Goal: Check status: Check status

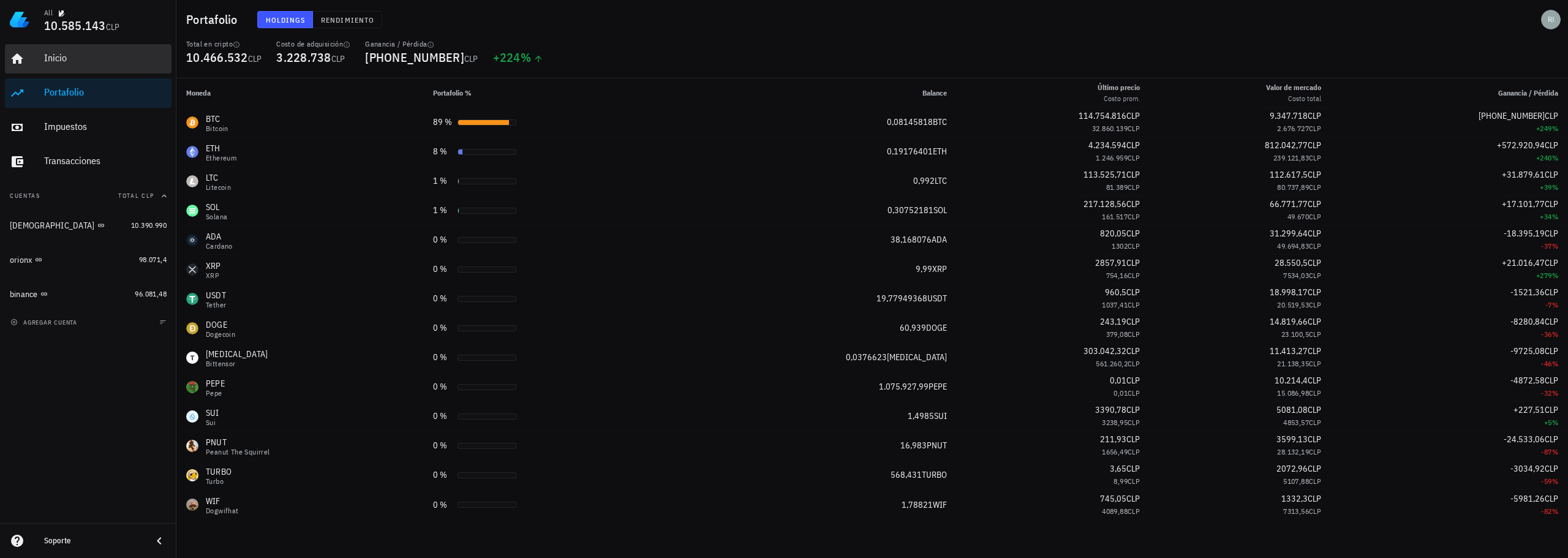
click at [63, 56] on div "Inicio" at bounding box center [105, 58] width 122 height 11
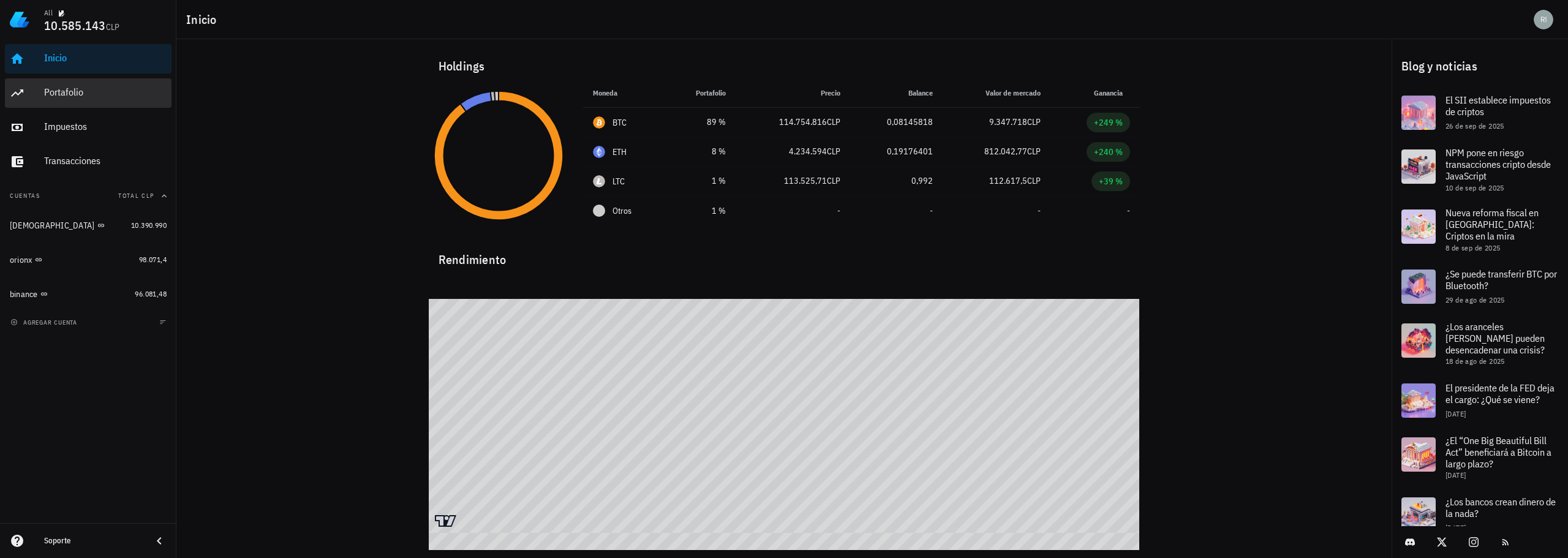
click at [66, 89] on div "Portafolio" at bounding box center [105, 92] width 122 height 11
